Goal: Information Seeking & Learning: Check status

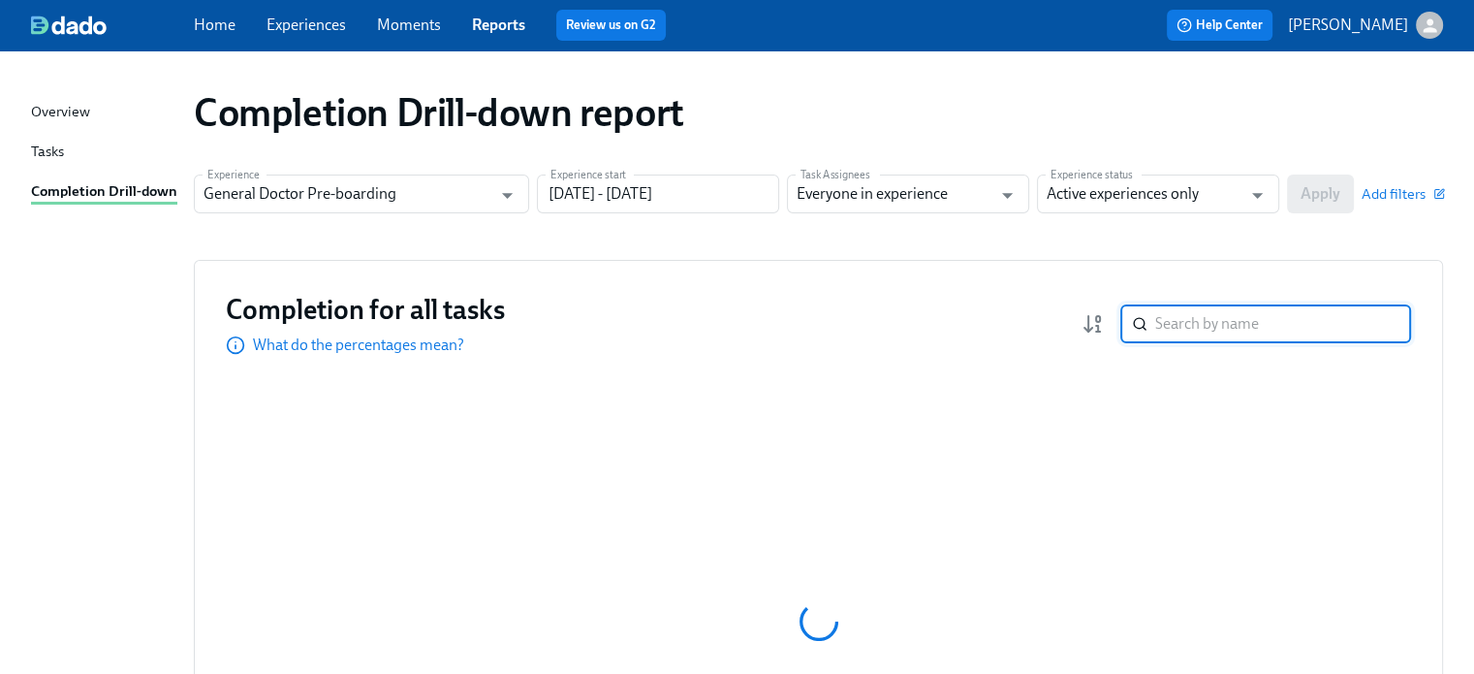
click at [1219, 319] on input "search" at bounding box center [1283, 323] width 256 height 39
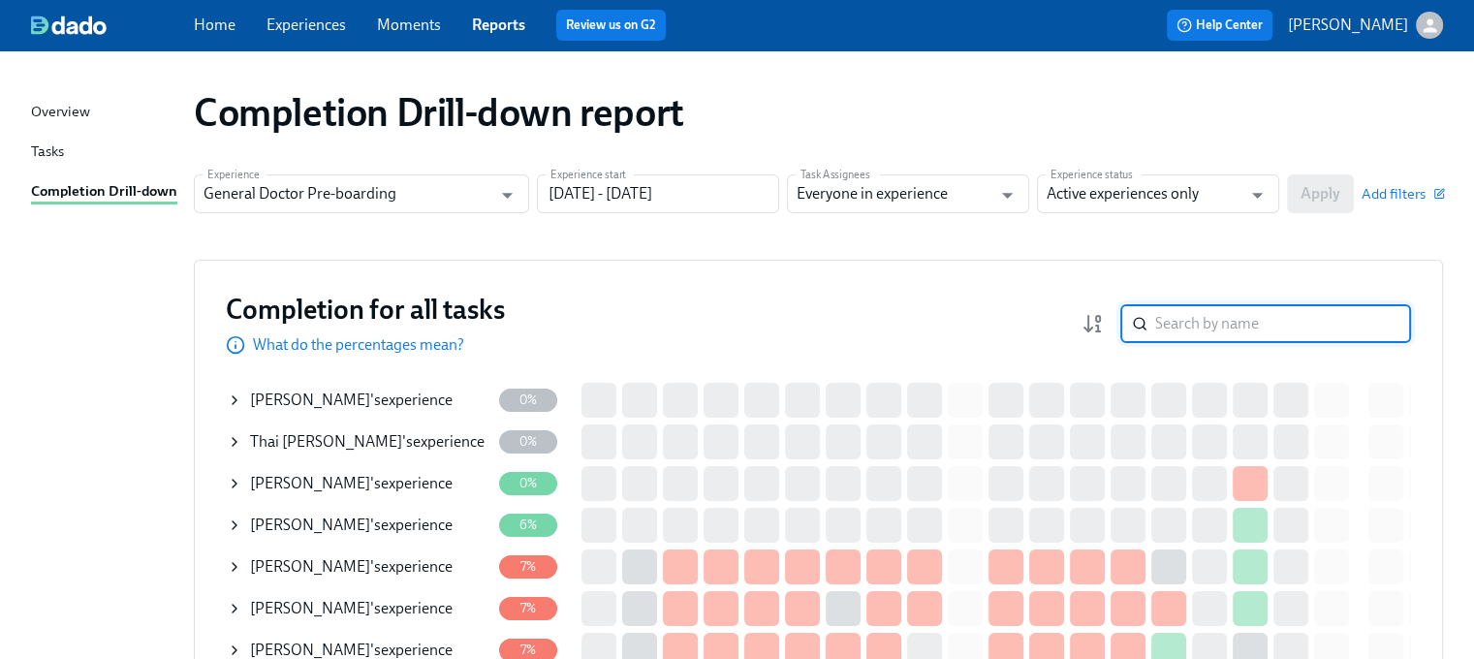
paste input "Sharon Murza"
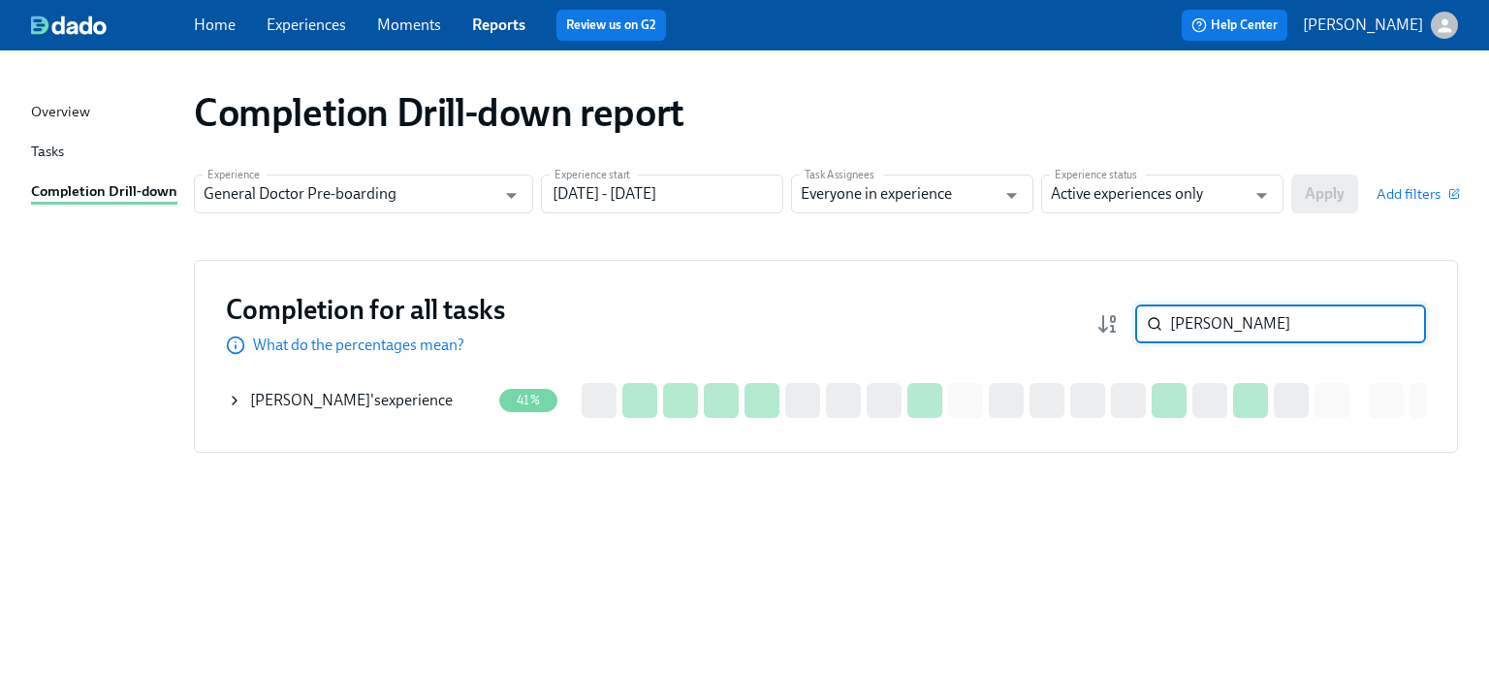
type input "Sharon Murza"
click at [362, 402] on div "SHARON Murza 's experience" at bounding box center [351, 400] width 203 height 21
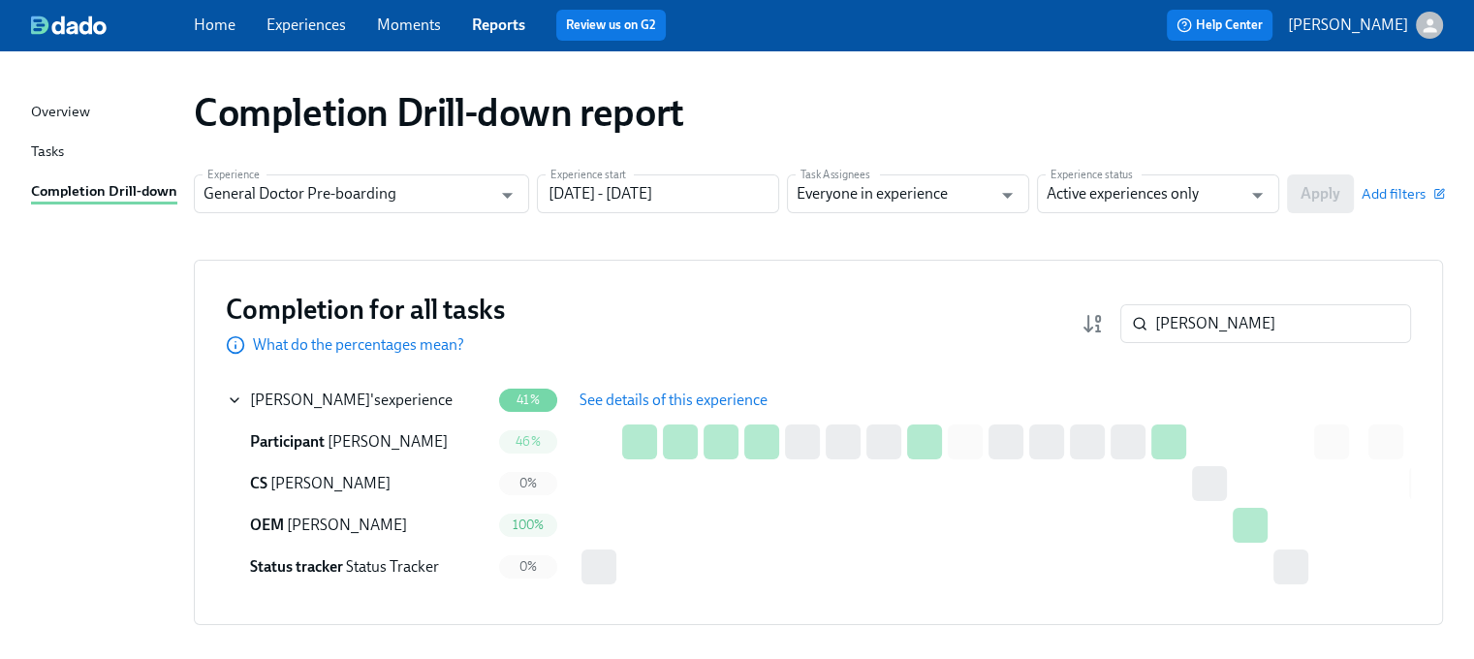
click at [636, 398] on span "See details of this experience" at bounding box center [674, 400] width 188 height 19
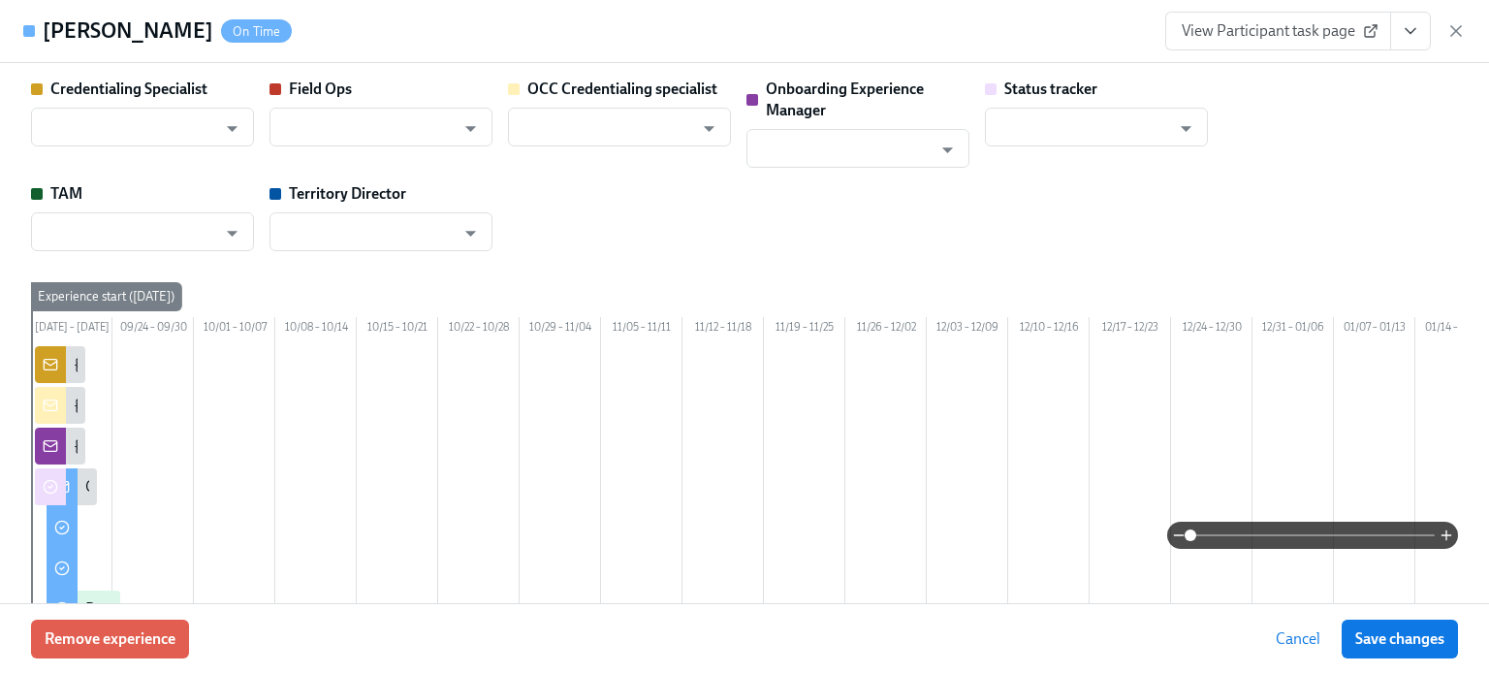
type input "[PERSON_NAME]"
type input "Shavona Mayers Dixon"
type input "[PERSON_NAME]"
type input "Status Tracker"
type input "Rebeca Mazer"
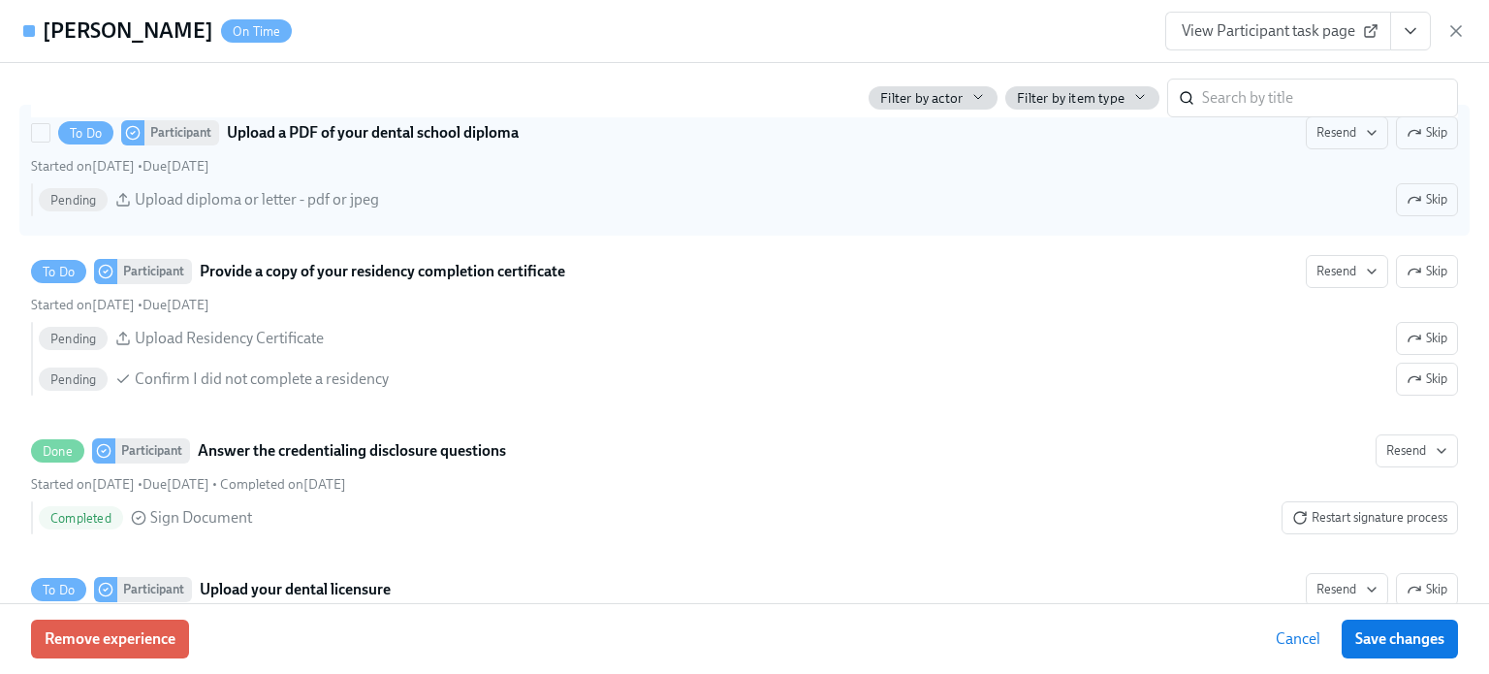
scroll to position [3101, 0]
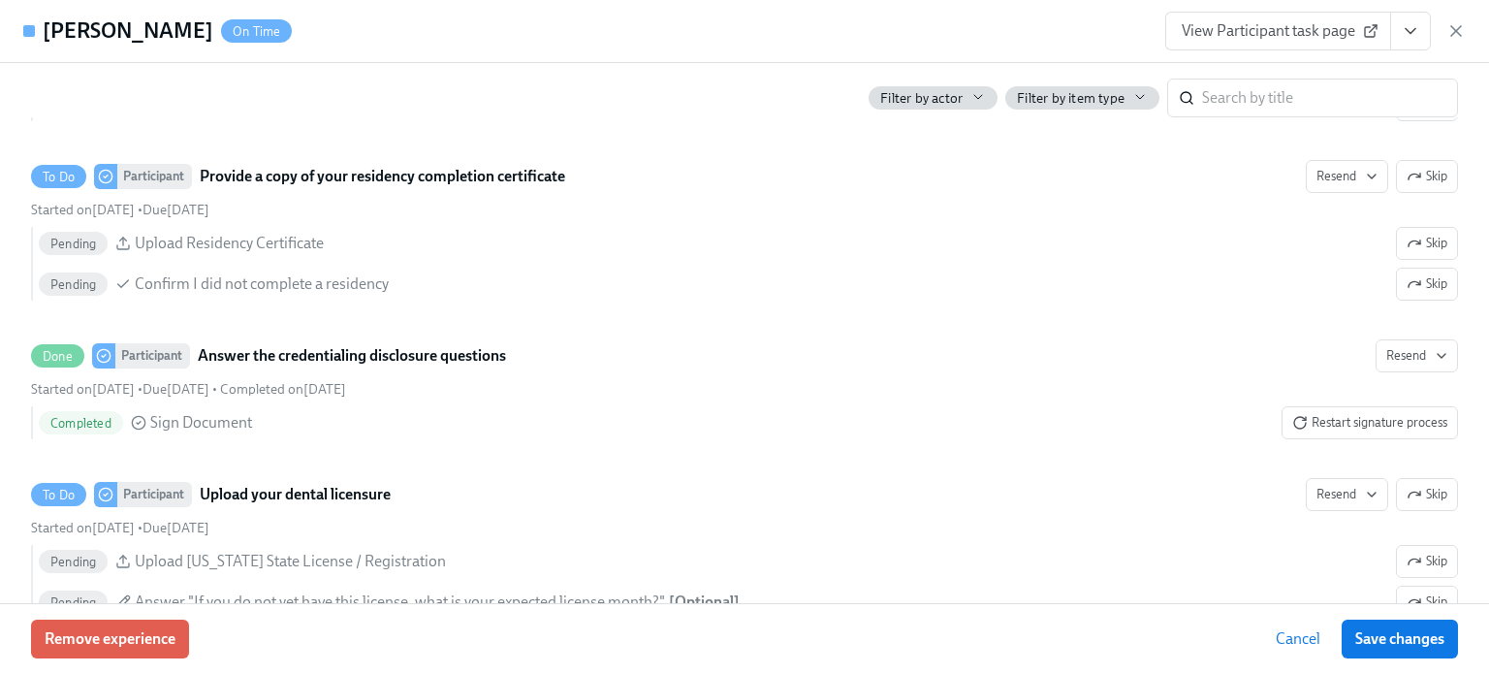
click at [1200, 31] on span "View Participant task page" at bounding box center [1277, 30] width 193 height 19
click at [1242, 30] on span "View Participant task page" at bounding box center [1277, 30] width 193 height 19
